Goal: Register for event/course

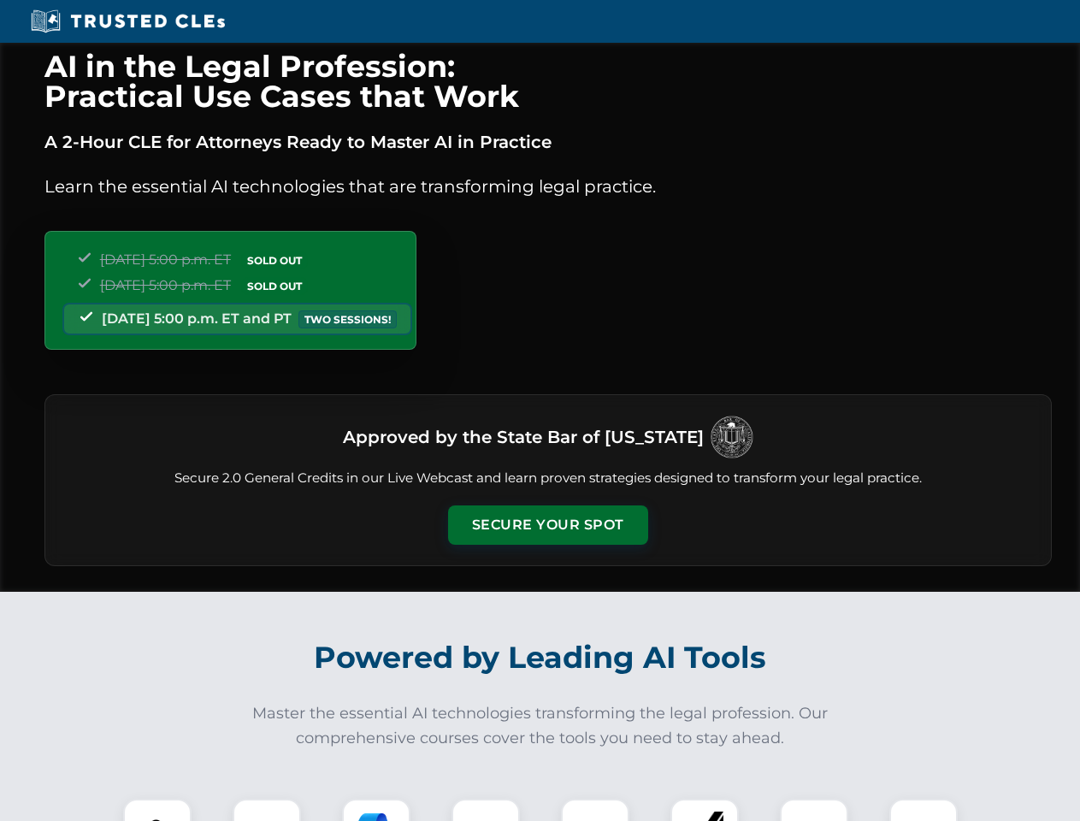
click at [547, 525] on button "Secure Your Spot" at bounding box center [548, 524] width 200 height 39
click at [157, 810] on img at bounding box center [158, 833] width 50 height 50
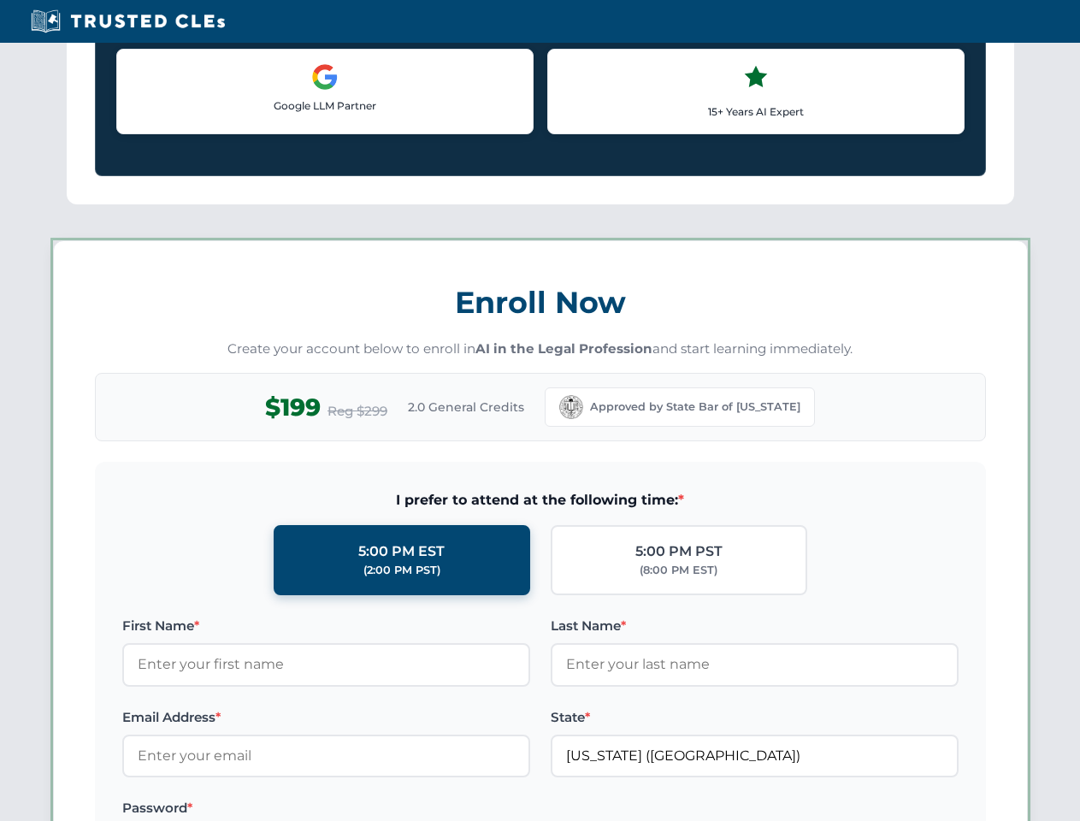
click at [376, 810] on label "Password *" at bounding box center [326, 808] width 408 height 21
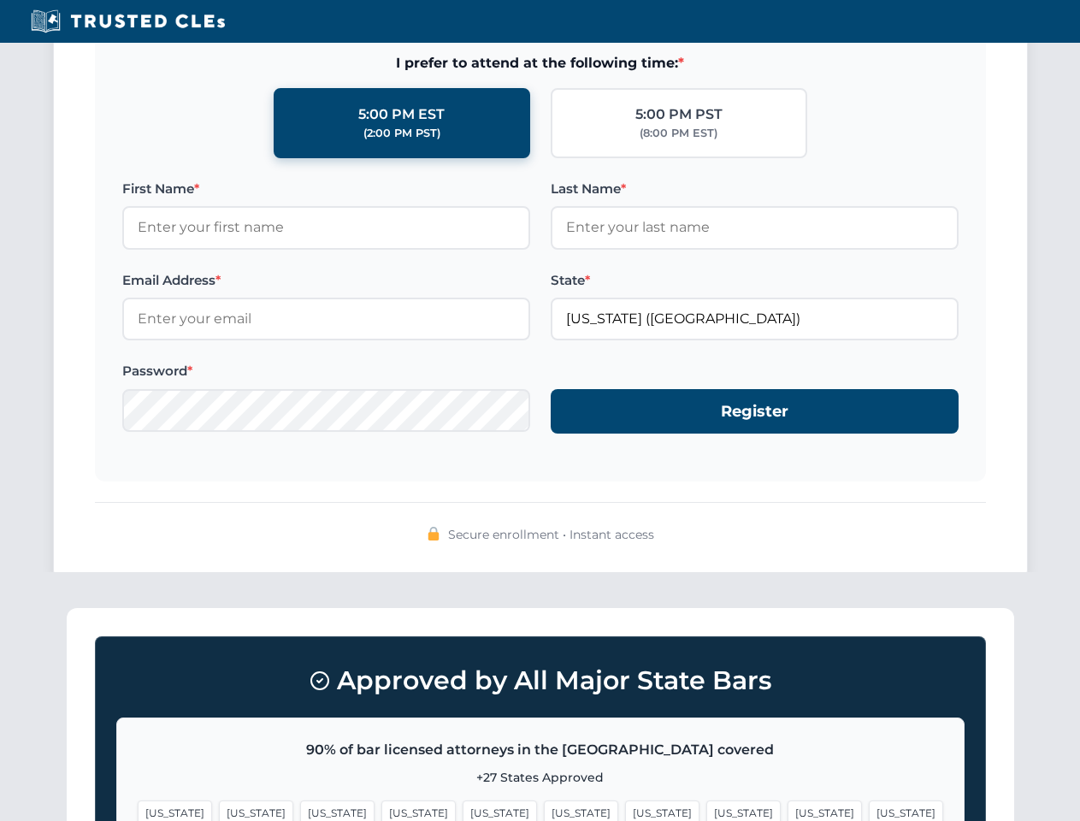
click at [788, 810] on span "[US_STATE]" at bounding box center [825, 813] width 74 height 25
